Goal: Transaction & Acquisition: Purchase product/service

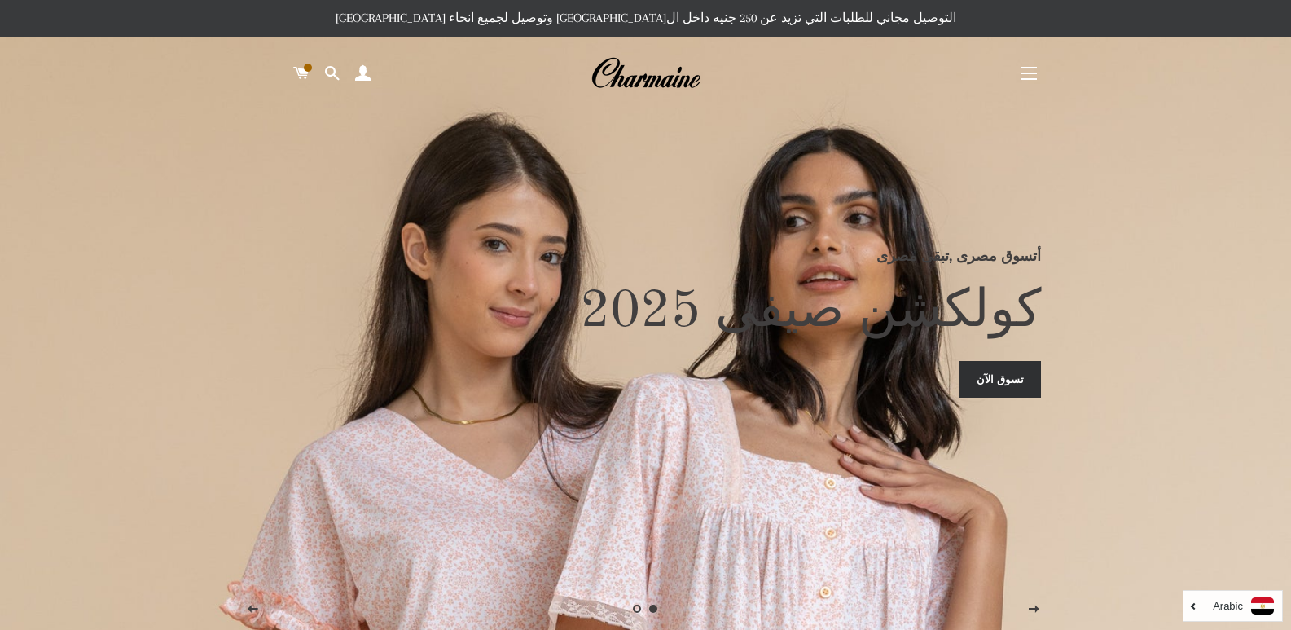
click at [1030, 80] on span "button" at bounding box center [1029, 79] width 16 height 2
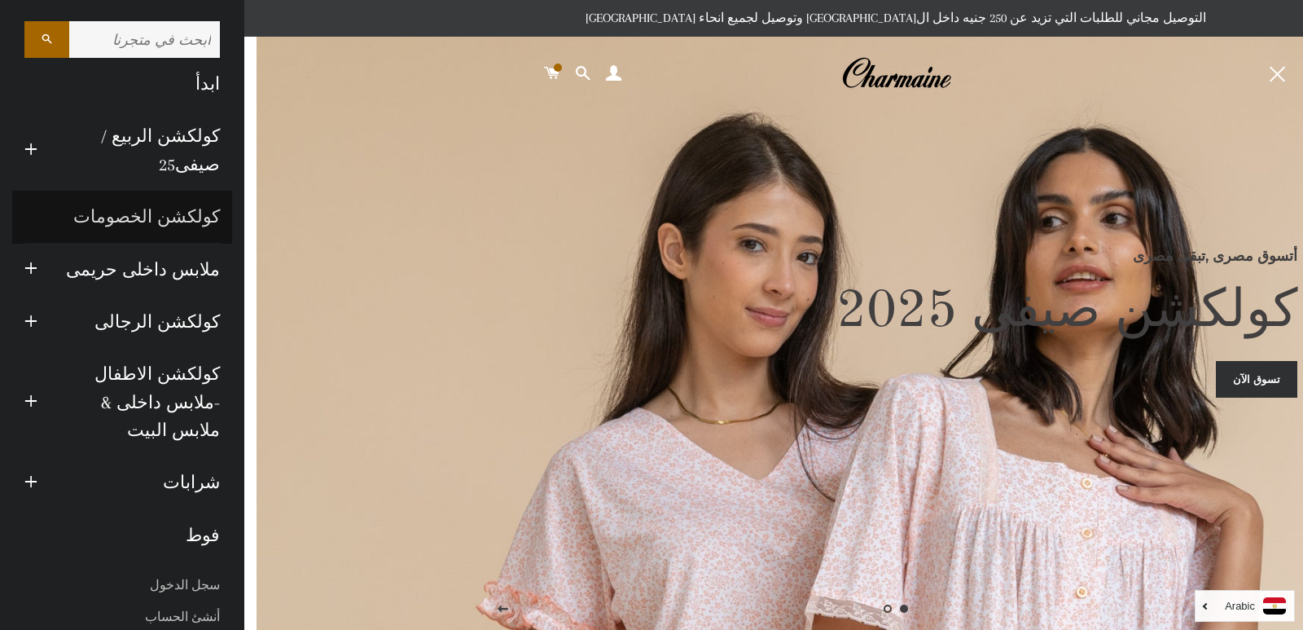
click at [196, 209] on link "كولكشن الخصومات" at bounding box center [122, 217] width 220 height 52
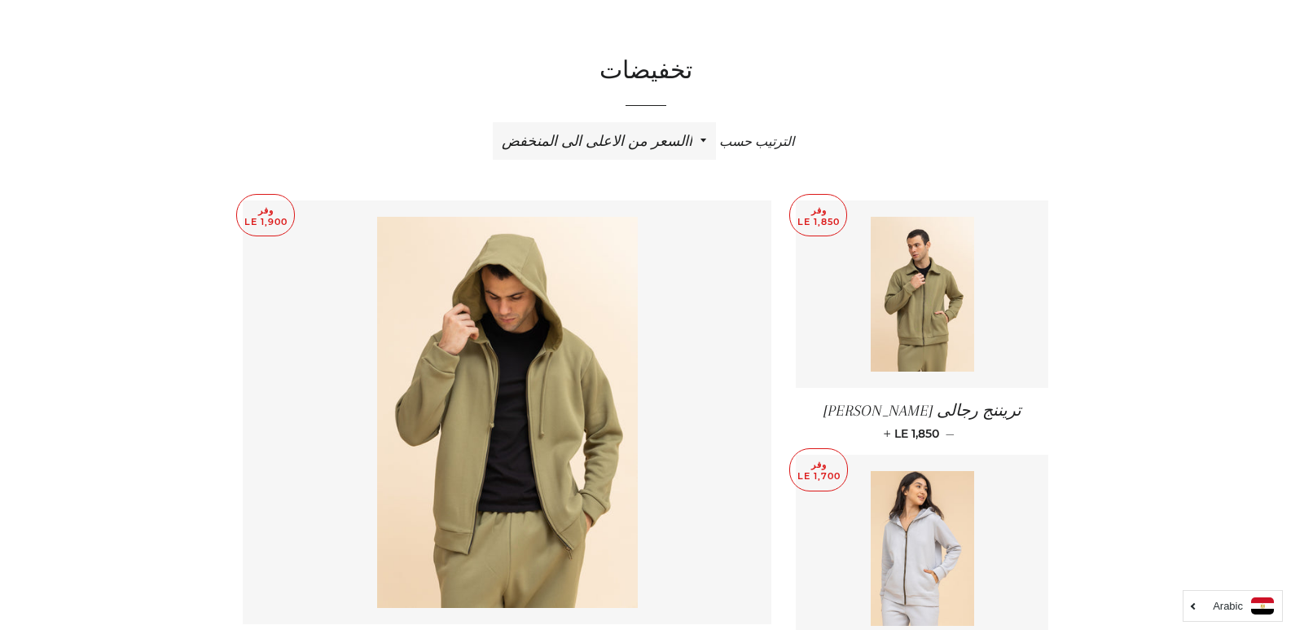
scroll to position [508, 0]
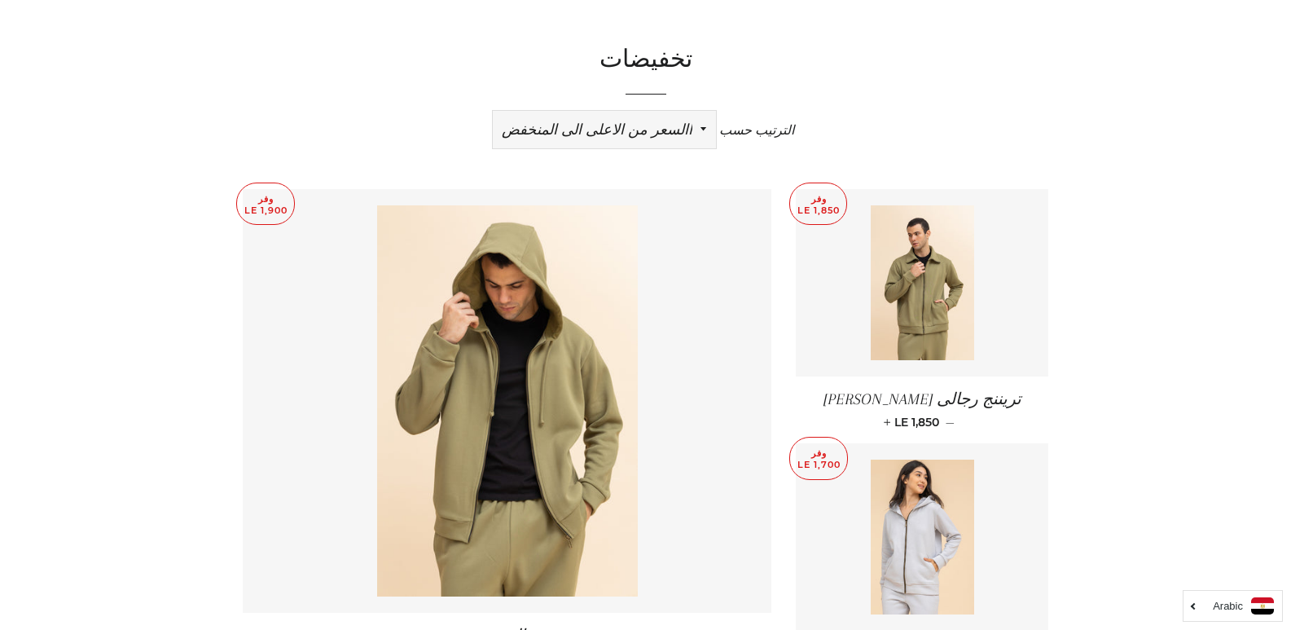
click at [661, 145] on select "ظهرت اكثر المبيعات أبجديا من الألف إلى الياء ابجديا من الياء الى الالف السعر ال…" at bounding box center [604, 129] width 223 height 37
select select "price-ascending"
click at [493, 111] on select "ظهرت اكثر المبيعات أبجديا من الألف إلى الياء ابجديا من الياء الى الالف السعر ال…" at bounding box center [604, 129] width 223 height 37
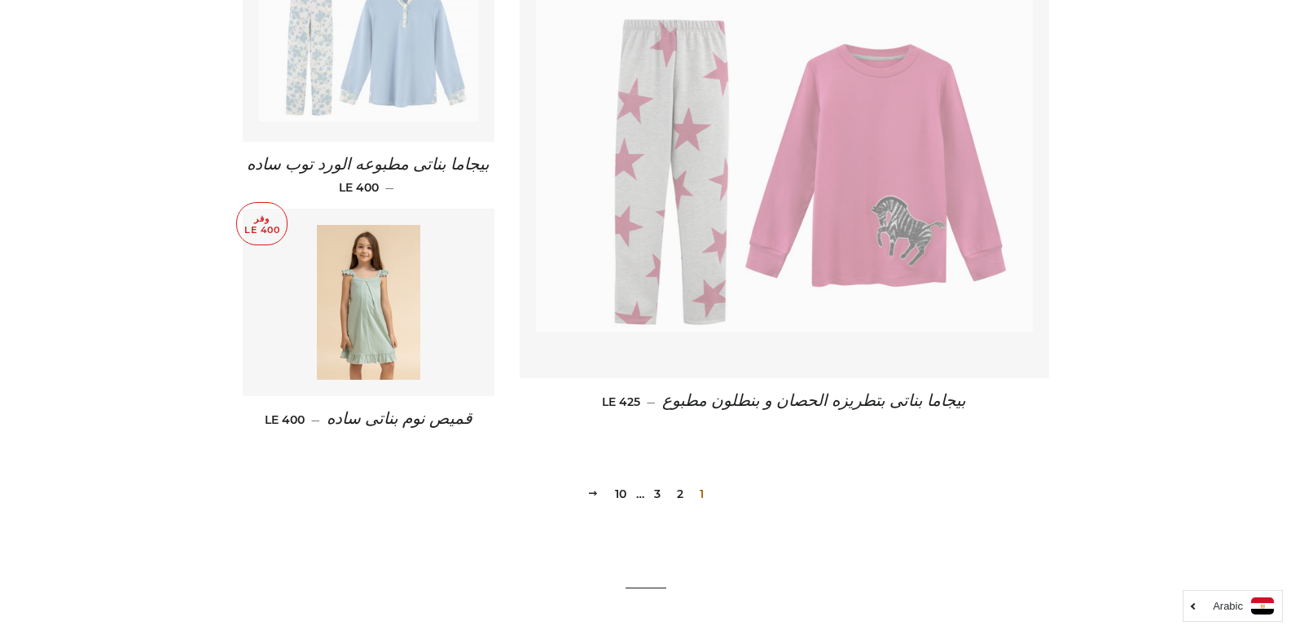
scroll to position [2251, 0]
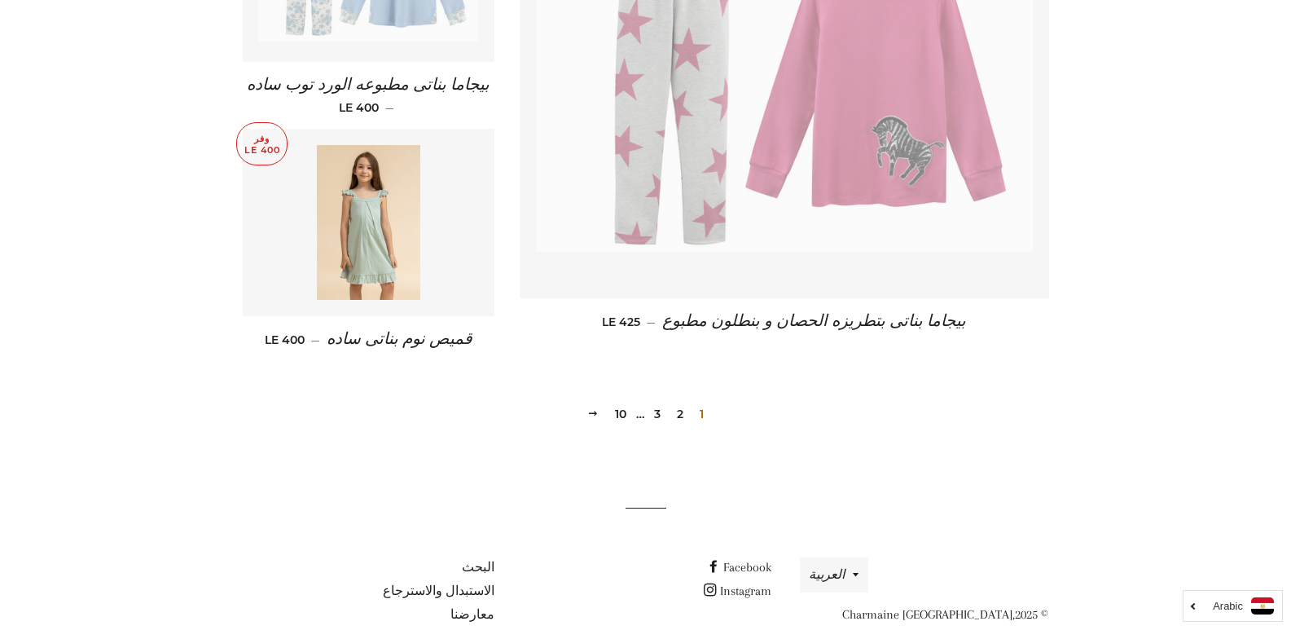
click at [681, 411] on link "2" at bounding box center [680, 414] width 20 height 24
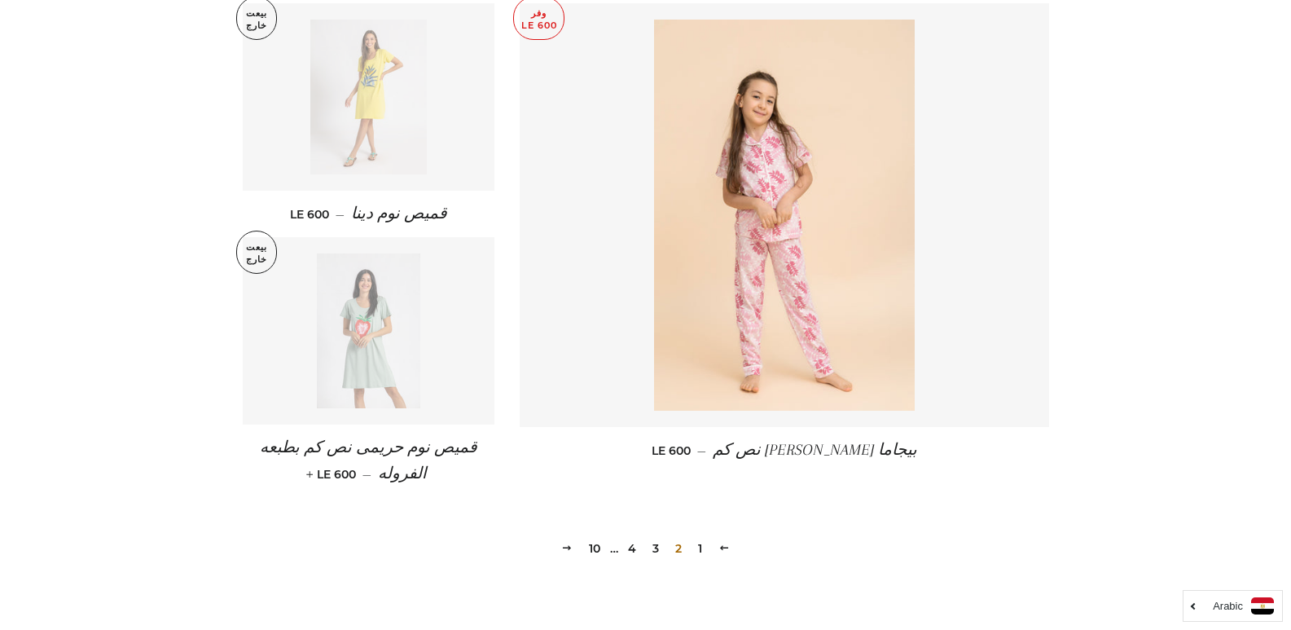
scroll to position [2206, 0]
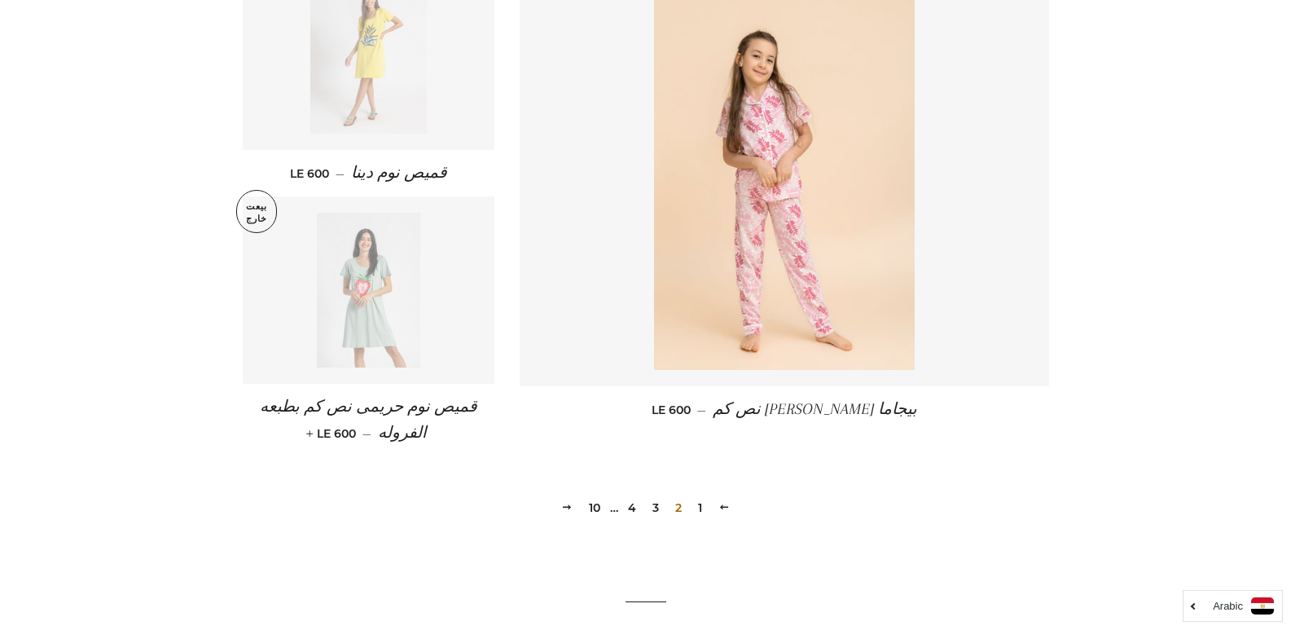
click at [653, 495] on link "3" at bounding box center [656, 507] width 20 height 24
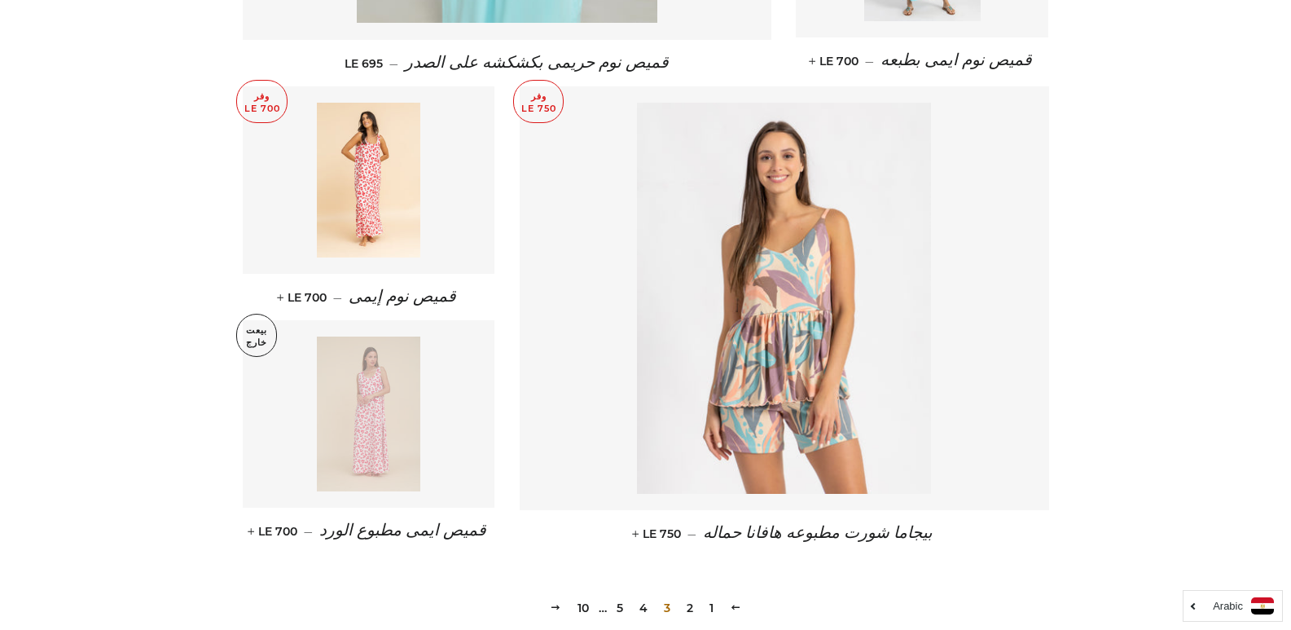
scroll to position [2331, 0]
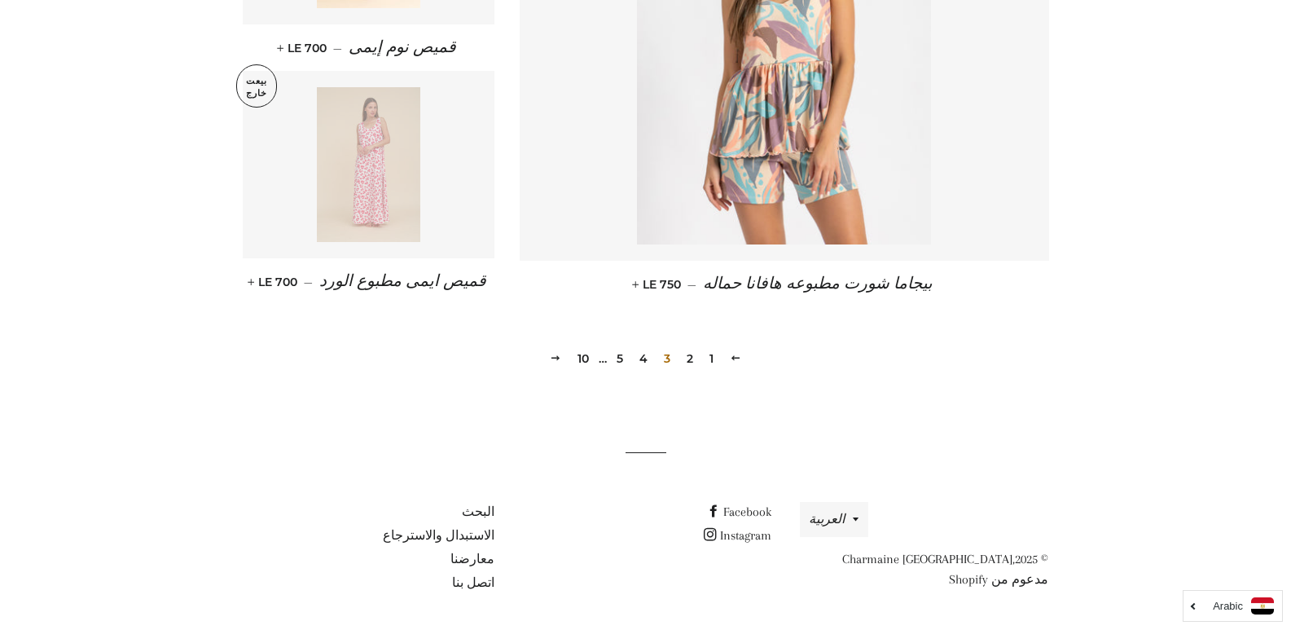
click at [647, 360] on link "4" at bounding box center [643, 358] width 21 height 24
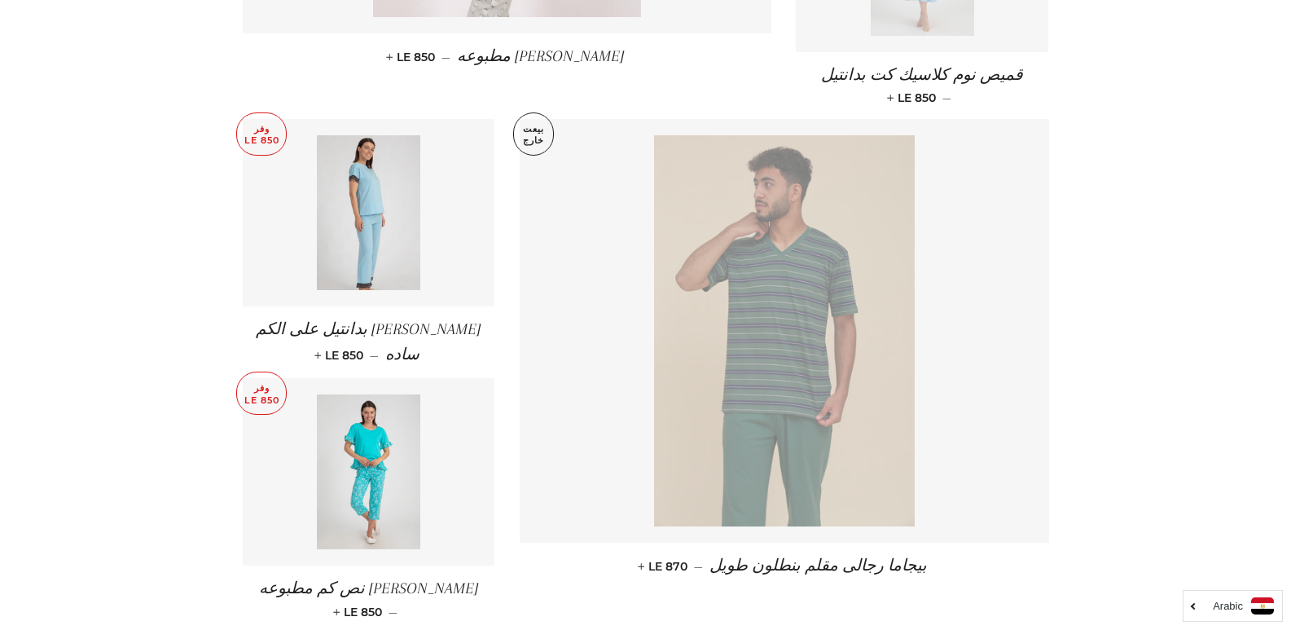
scroll to position [2248, 0]
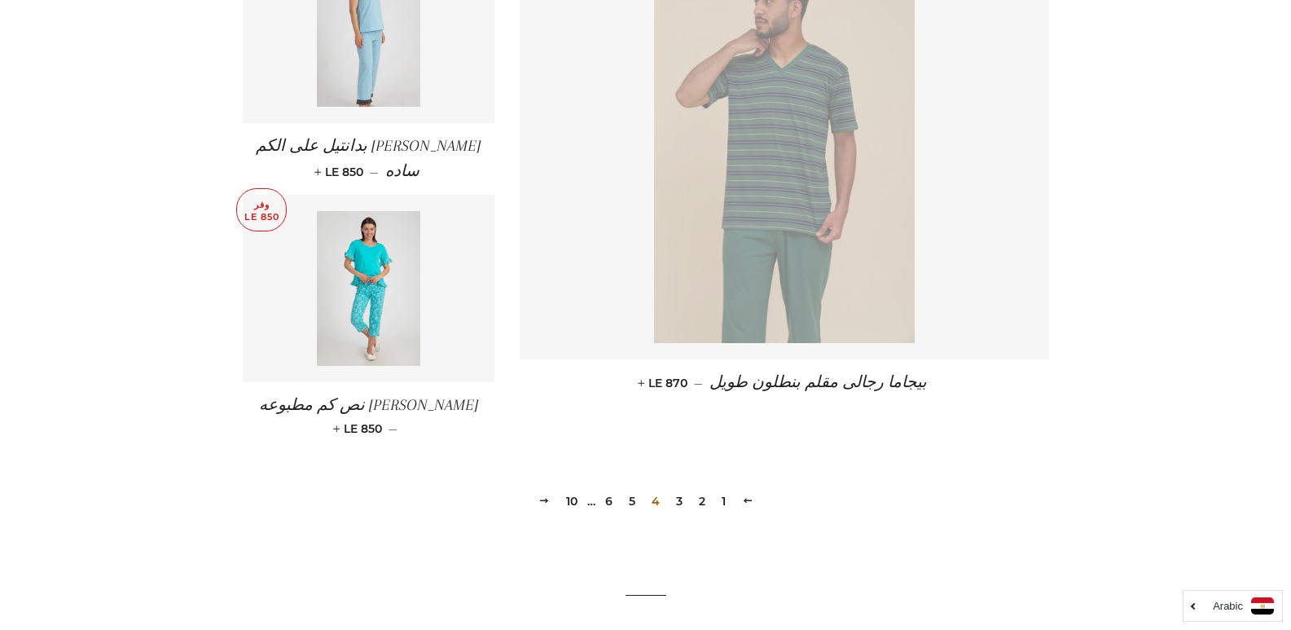
click at [637, 489] on link "5" at bounding box center [632, 501] width 20 height 24
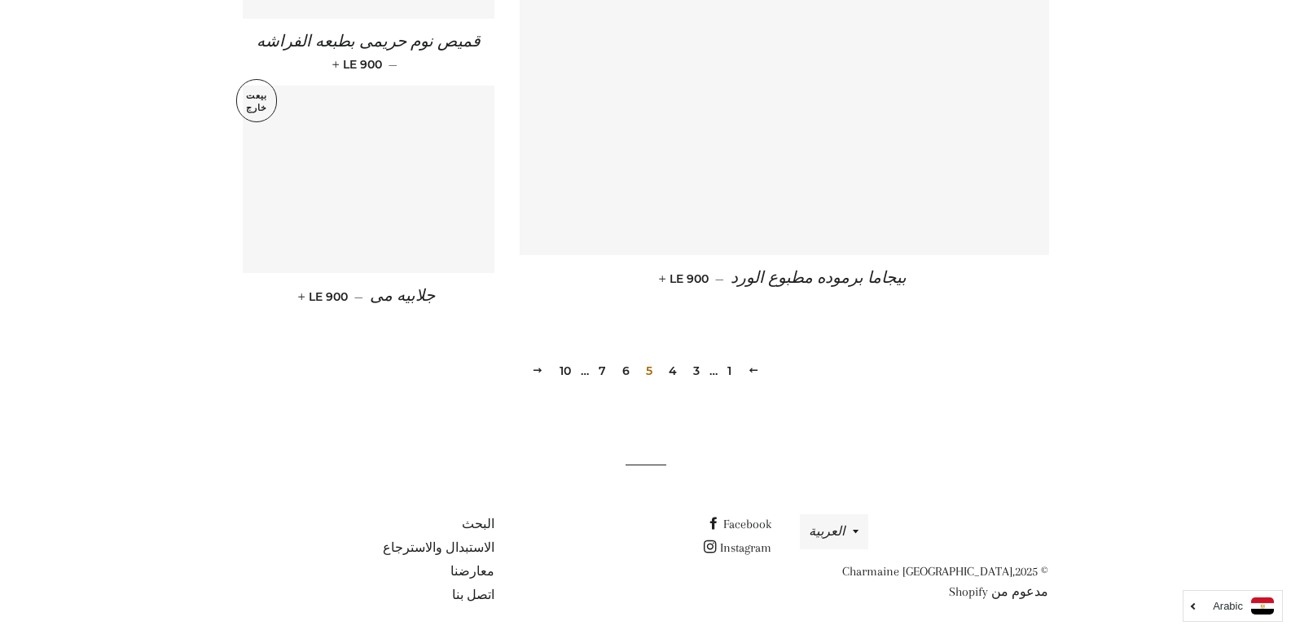
scroll to position [2345, 0]
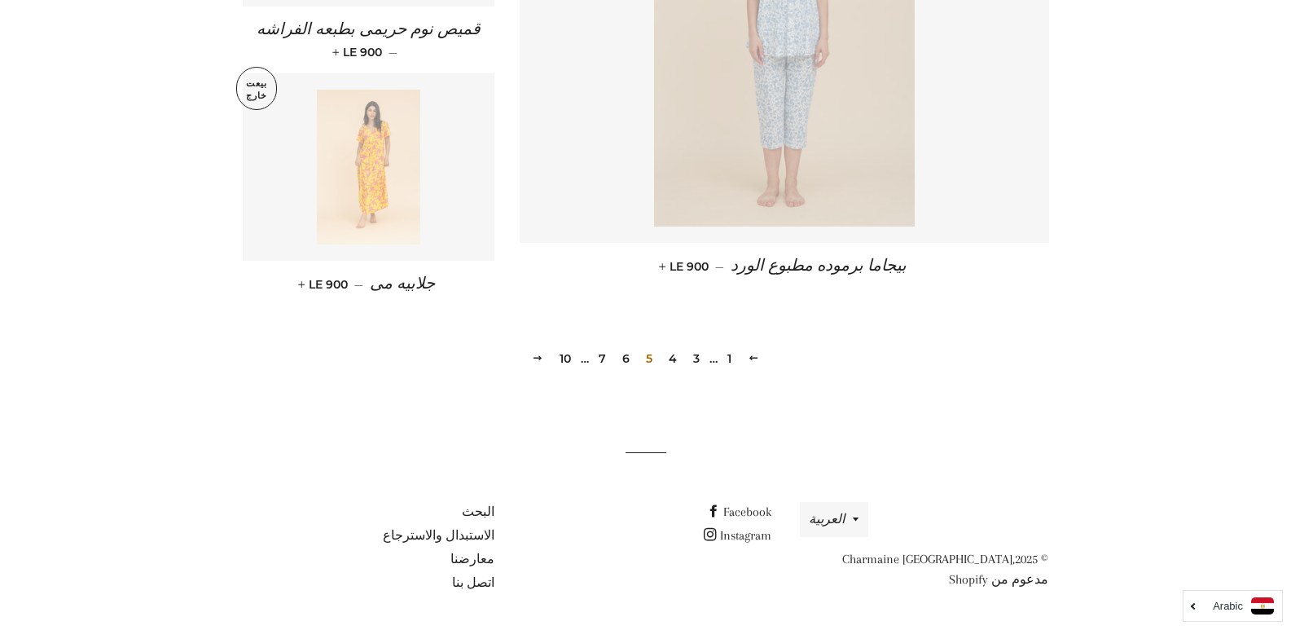
drag, startPoint x: 1303, startPoint y: 92, endPoint x: 1238, endPoint y: 571, distance: 483.3
click at [628, 361] on link "6" at bounding box center [626, 358] width 20 height 24
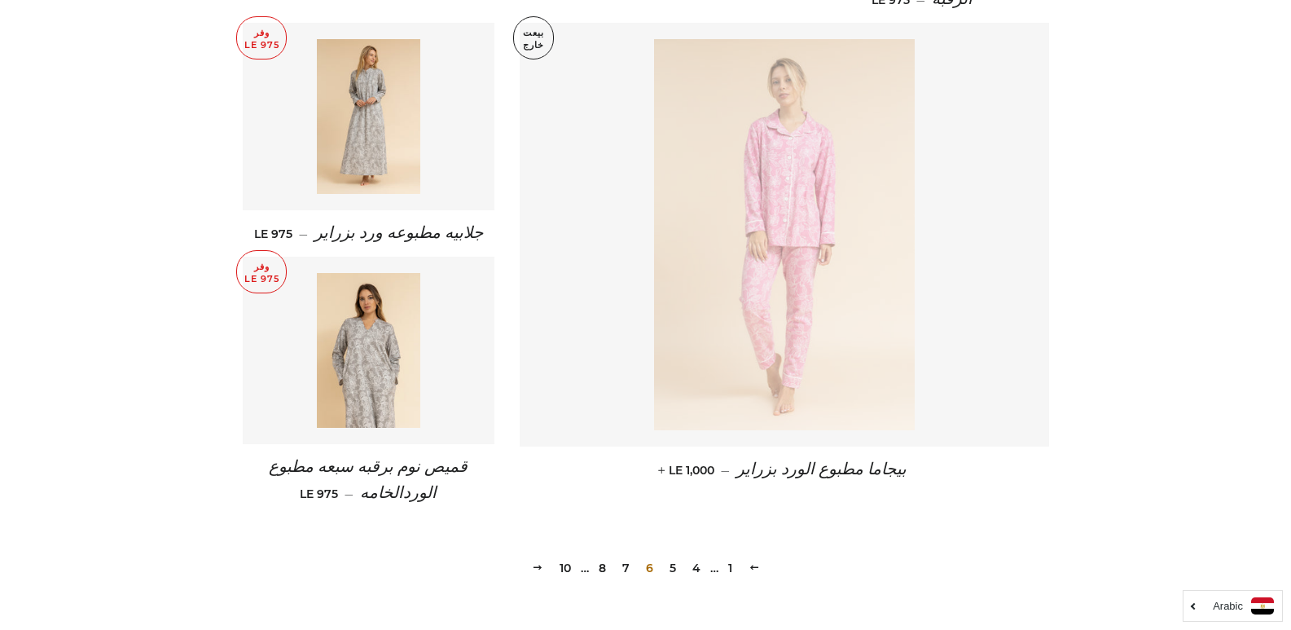
scroll to position [2206, 0]
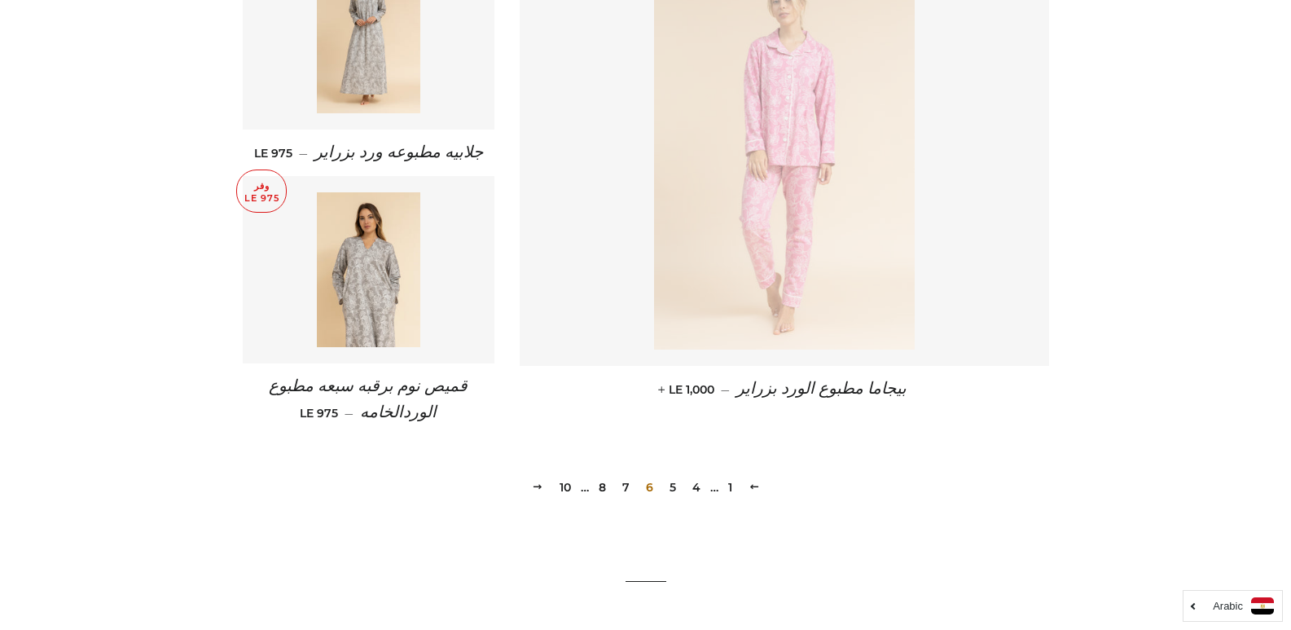
click at [624, 489] on link "7" at bounding box center [626, 487] width 20 height 24
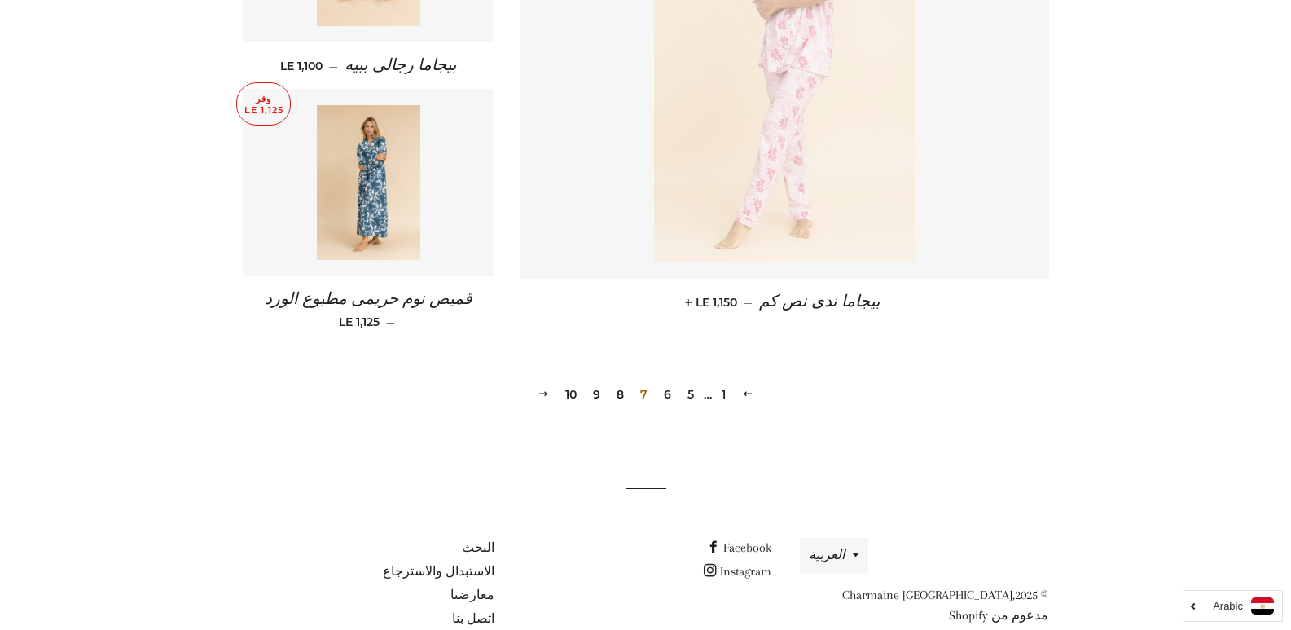
scroll to position [2274, 0]
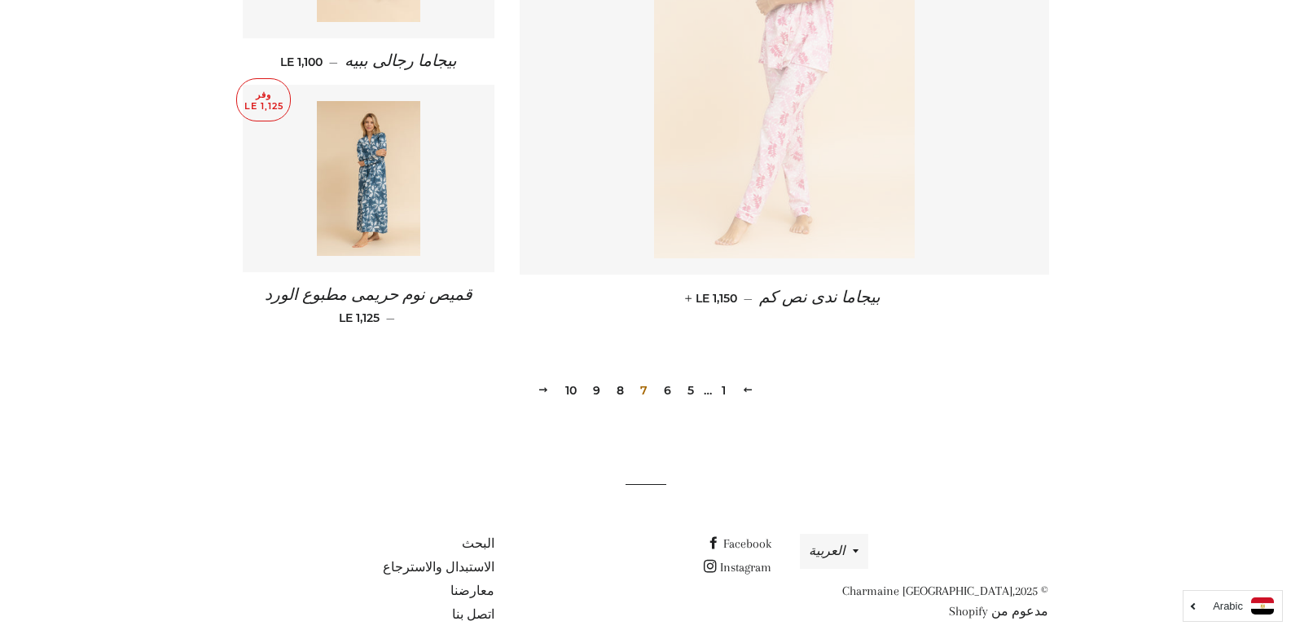
click at [622, 394] on link "8" at bounding box center [620, 390] width 20 height 24
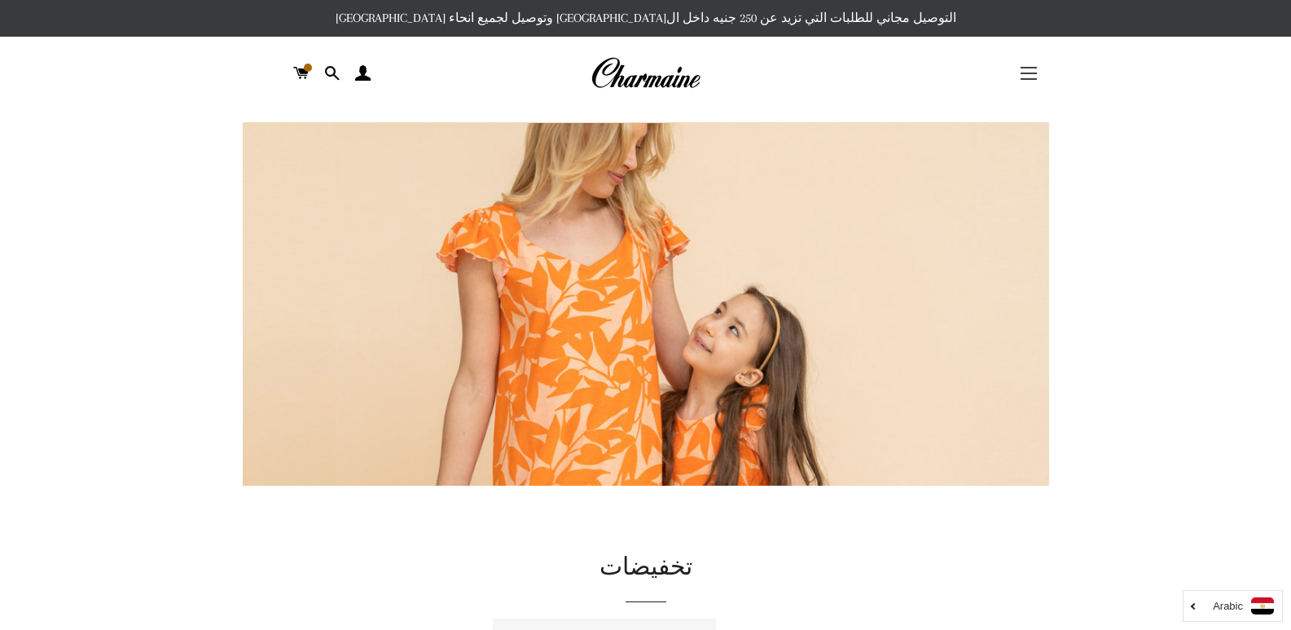
click at [1029, 75] on button "التنقل في الموقع" at bounding box center [1029, 73] width 41 height 41
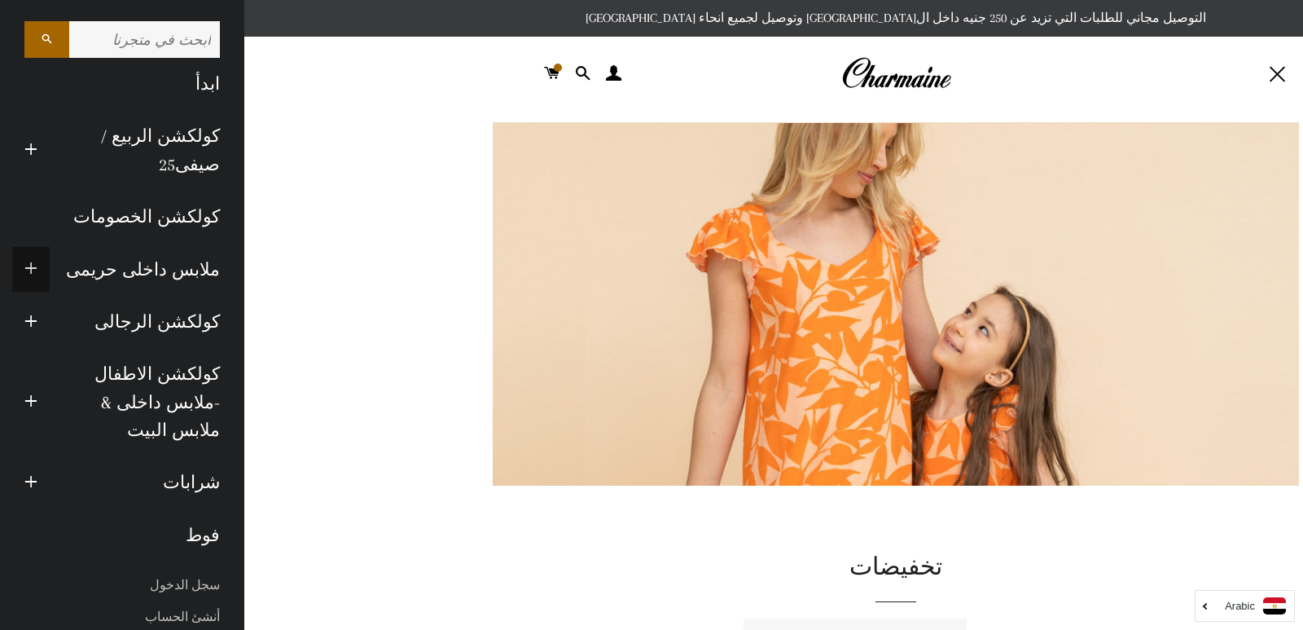
click at [37, 270] on span "button" at bounding box center [30, 269] width 13 height 20
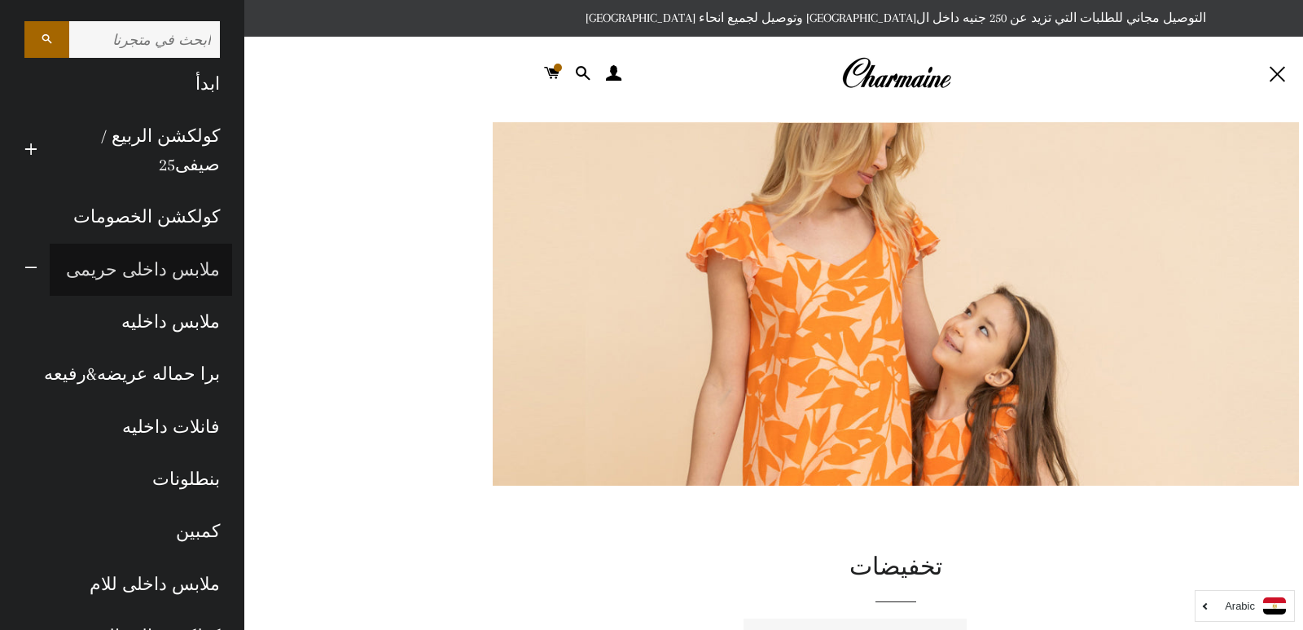
click at [129, 266] on link "ملابس داخلى حريمى" at bounding box center [141, 270] width 182 height 52
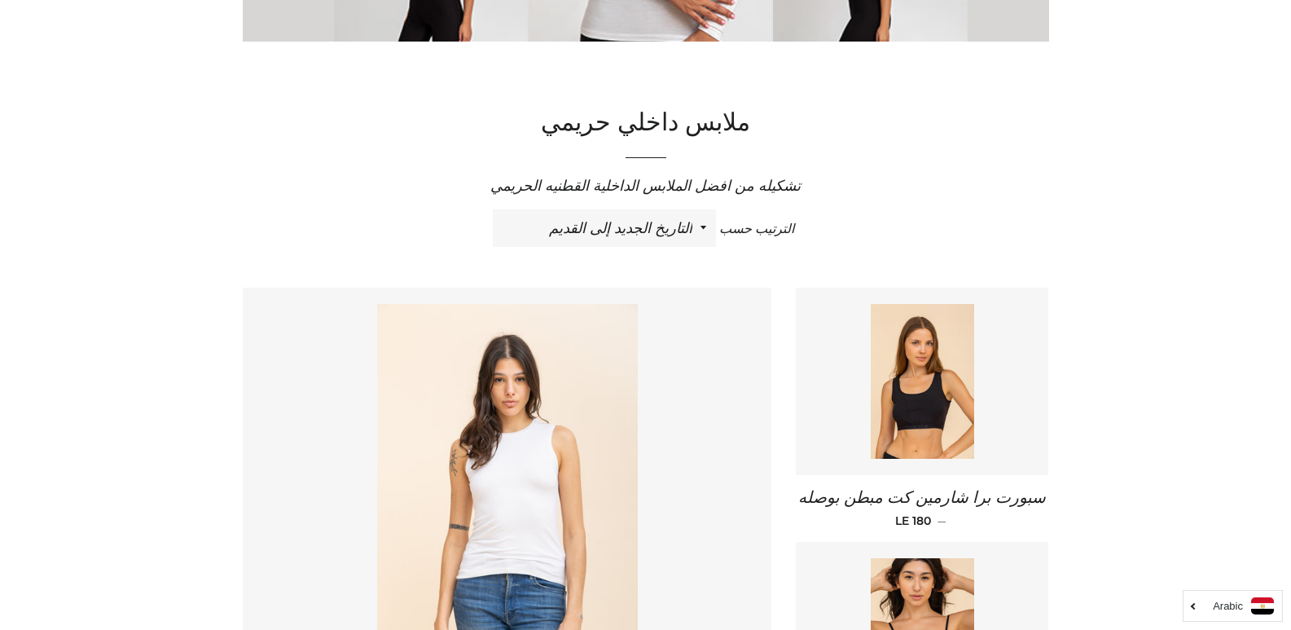
scroll to position [407, 0]
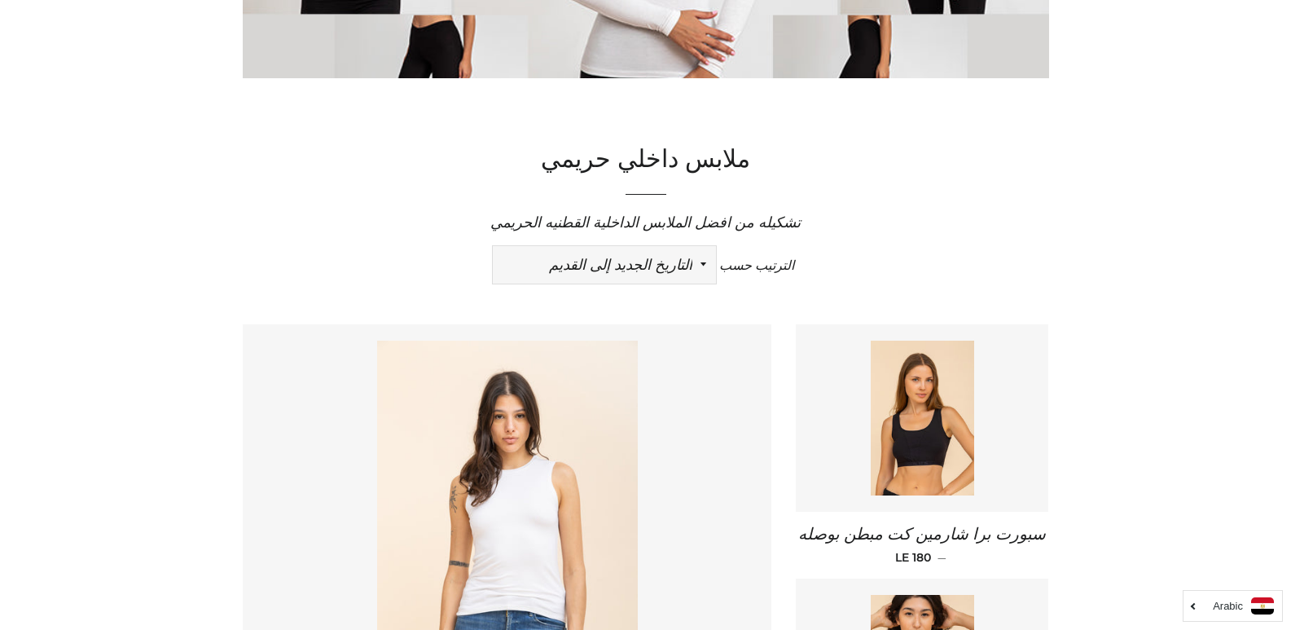
click at [627, 266] on select "ظهرت اكثر المبيعات أبجديا من الألف إلى الياء ابجديا من الياء الى الالف السعر ال…" at bounding box center [604, 264] width 223 height 37
select select "price-ascending"
click at [493, 246] on select "ظهرت اكثر المبيعات أبجديا من الألف إلى الياء ابجديا من الياء الى الالف السعر ال…" at bounding box center [604, 264] width 223 height 37
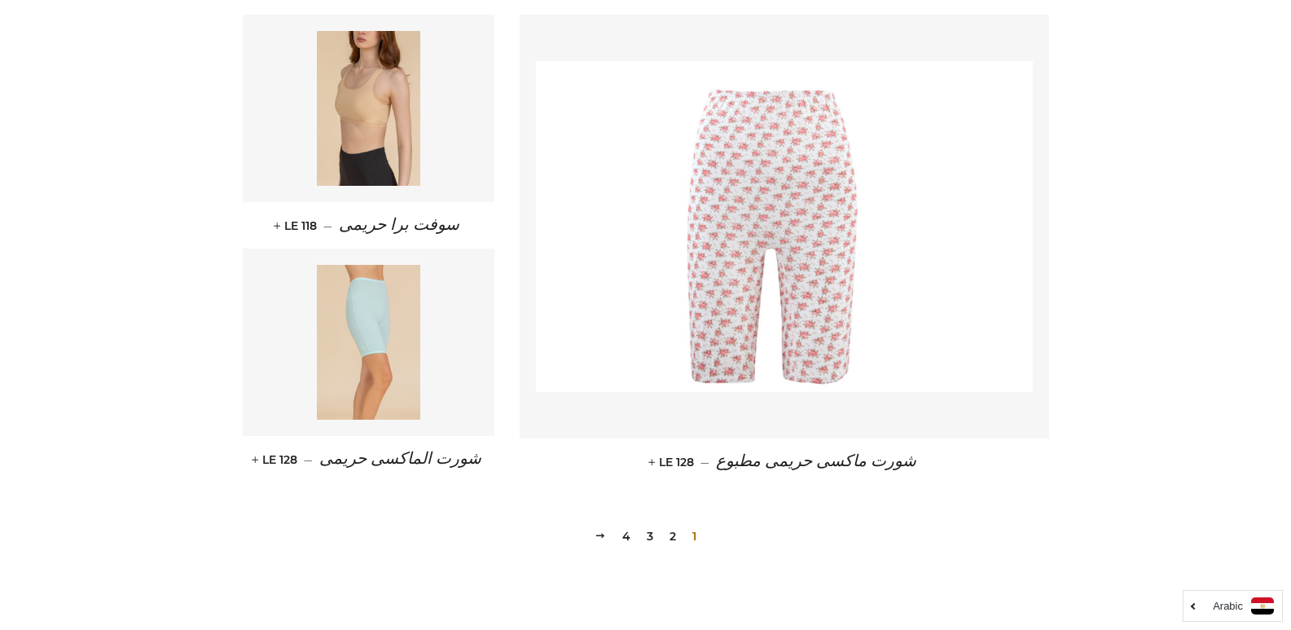
scroll to position [2150, 0]
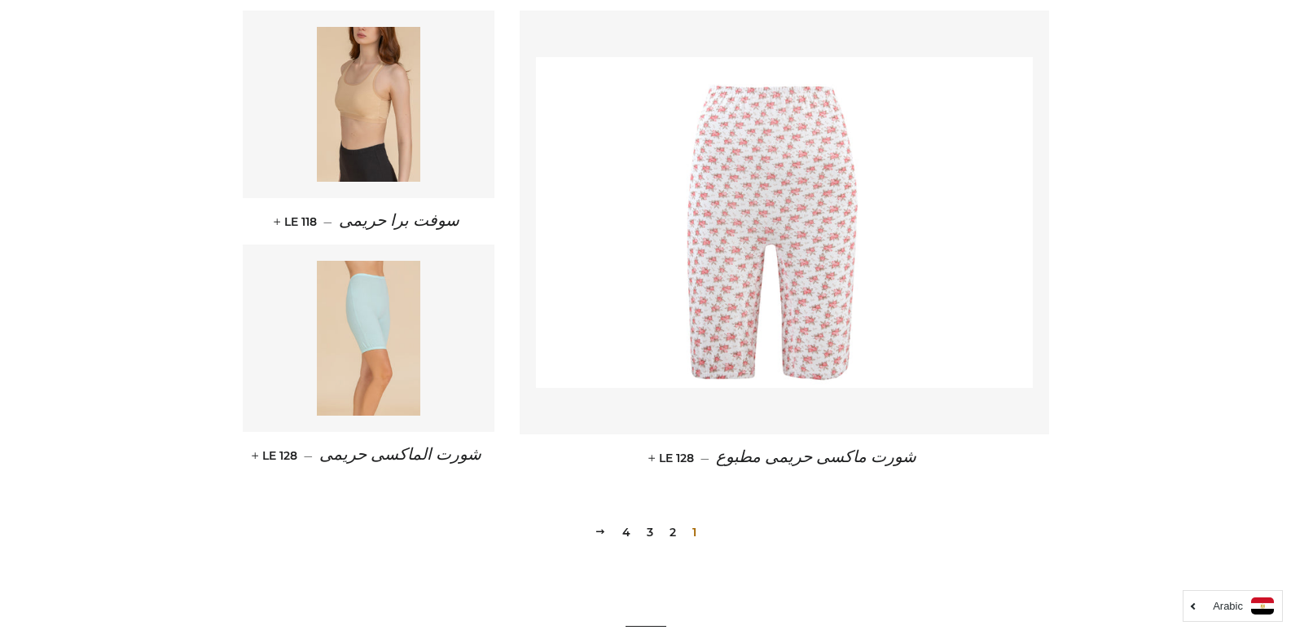
click at [676, 544] on link "2" at bounding box center [673, 532] width 20 height 24
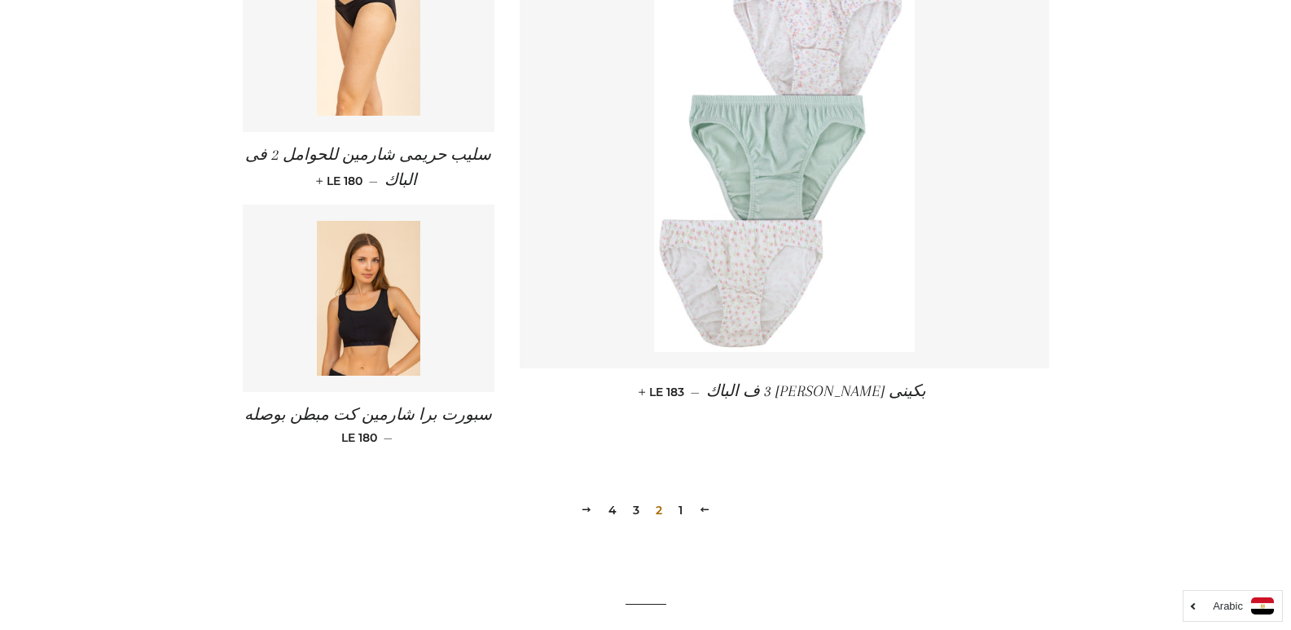
scroll to position [2300, 0]
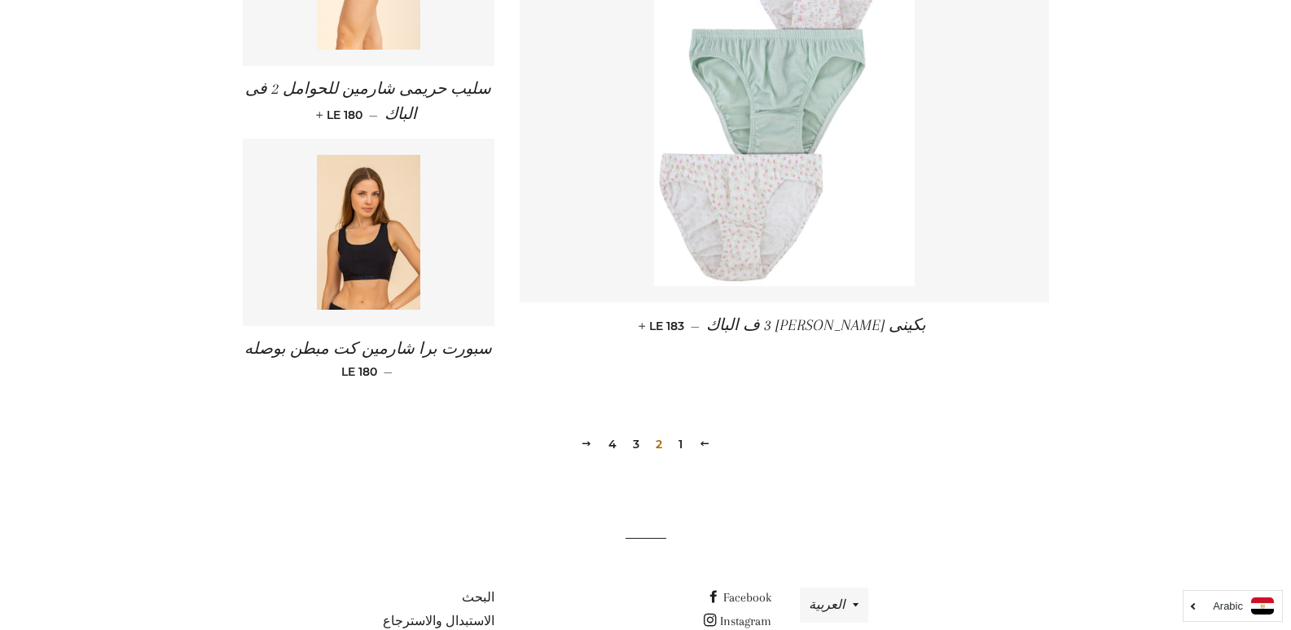
click at [636, 446] on link "3" at bounding box center [636, 444] width 20 height 24
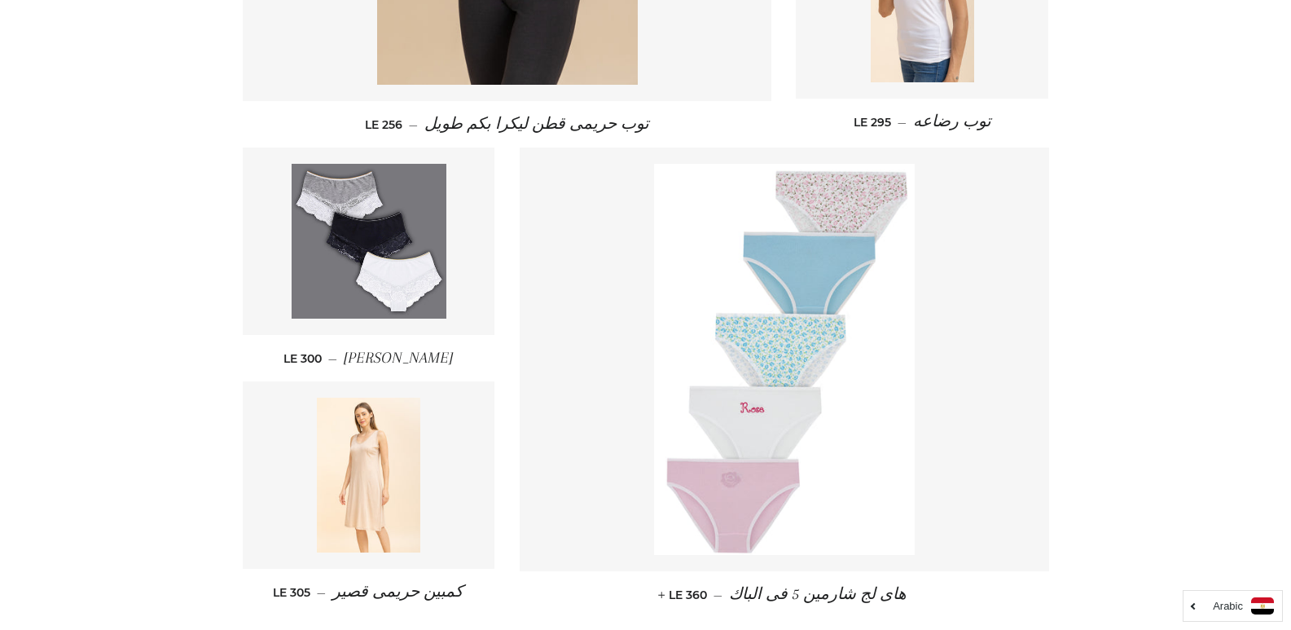
scroll to position [2341, 0]
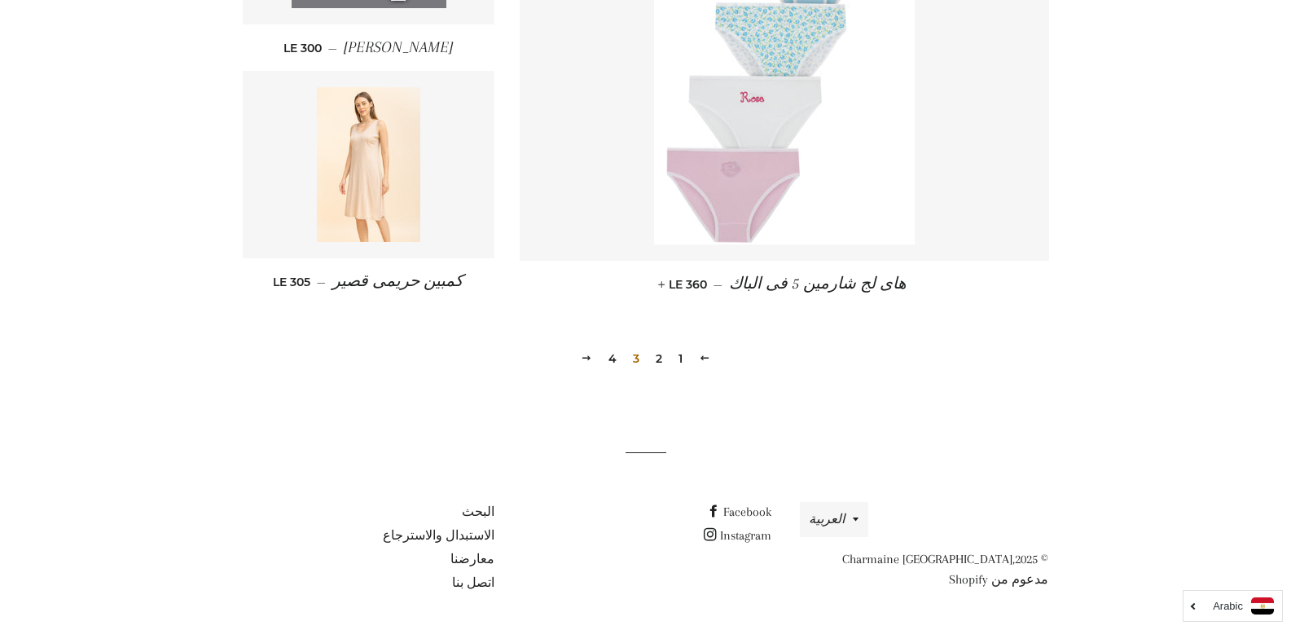
click at [609, 360] on link "4" at bounding box center [612, 358] width 21 height 24
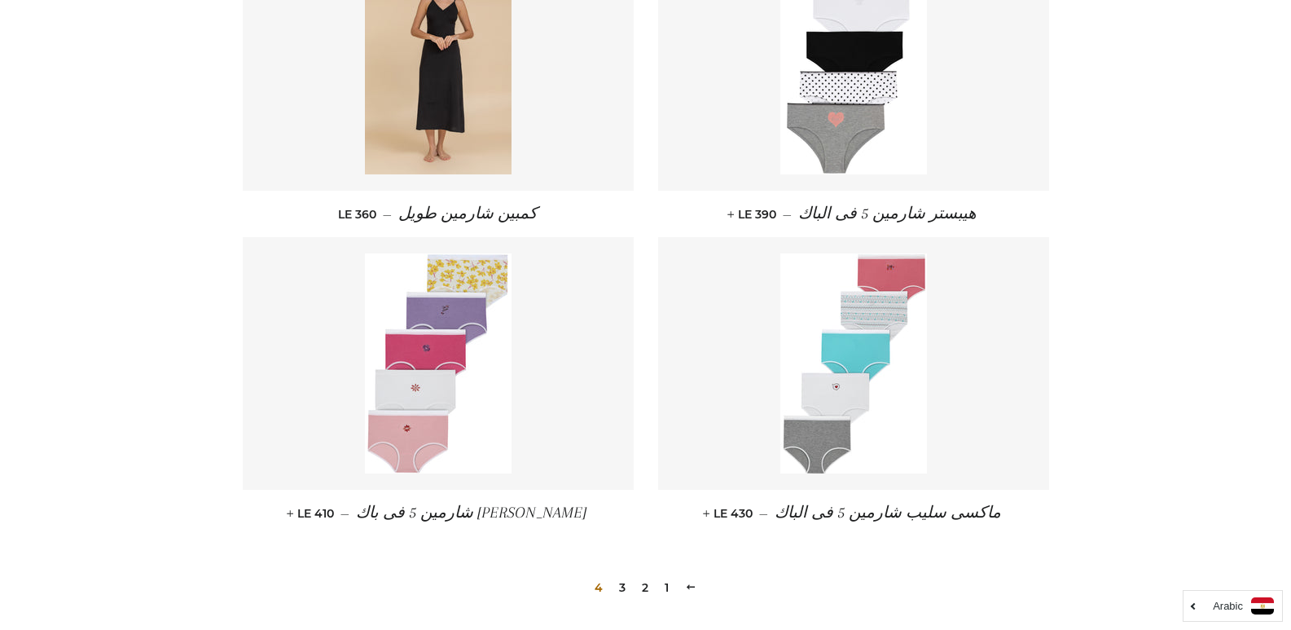
scroll to position [989, 0]
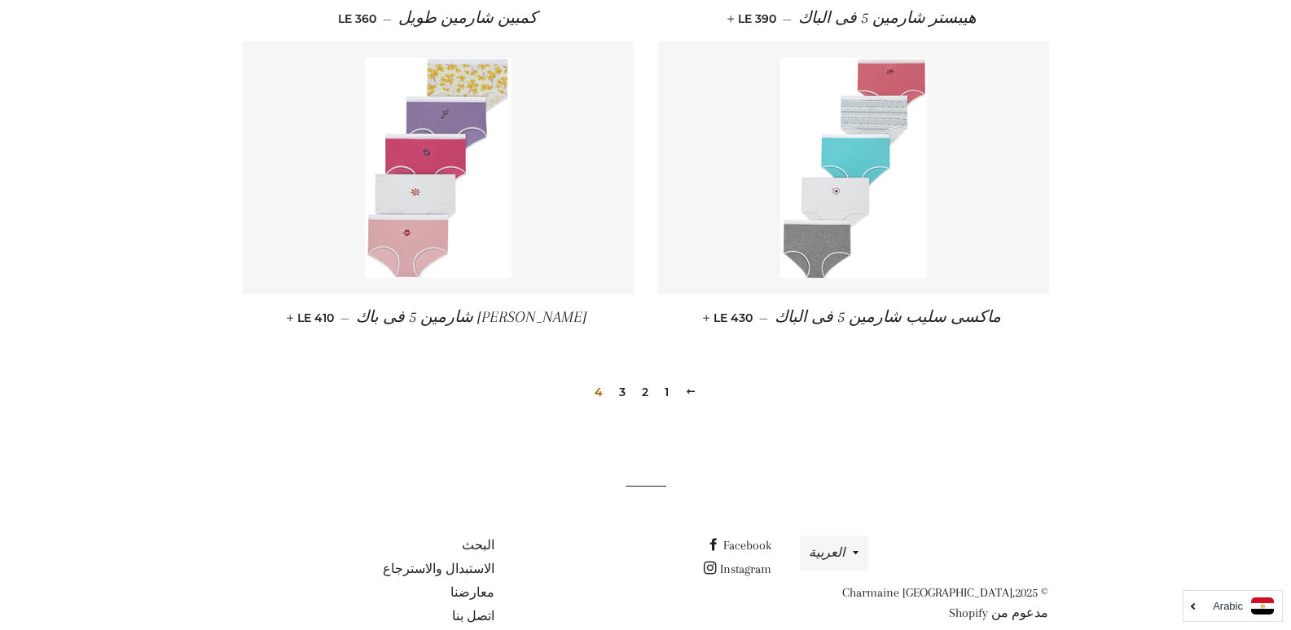
click at [644, 394] on link "2" at bounding box center [645, 392] width 20 height 24
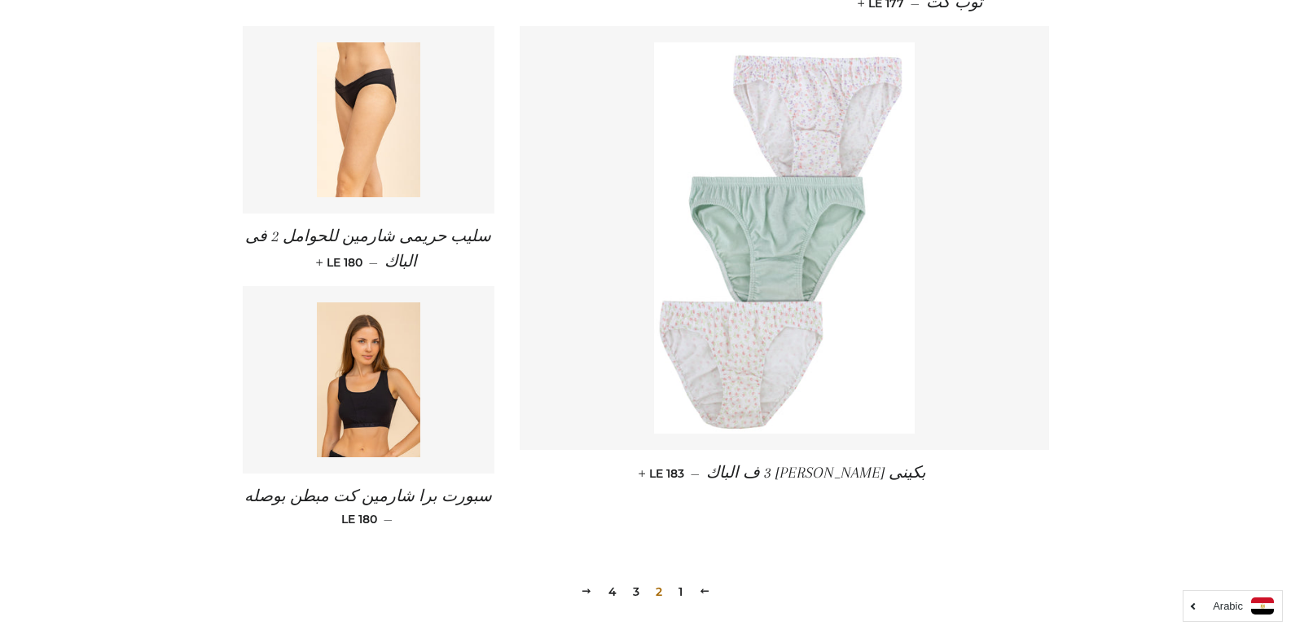
scroll to position [2385, 0]
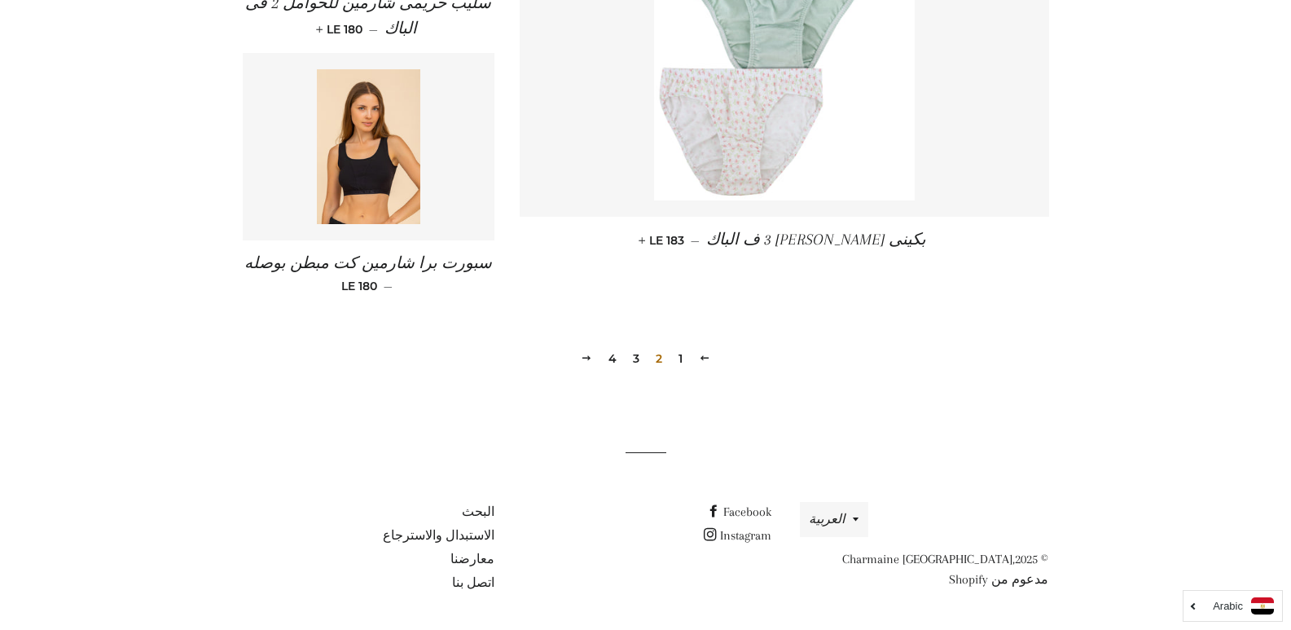
click at [610, 357] on link "4" at bounding box center [612, 358] width 21 height 24
